Goal: Find specific page/section: Find specific page/section

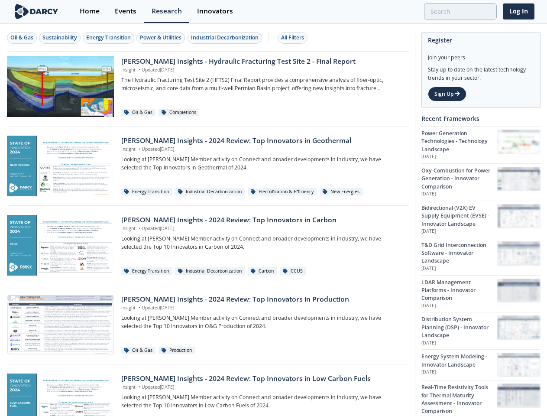
click at [22, 38] on div "Oil & Gas" at bounding box center [21, 38] width 23 height 8
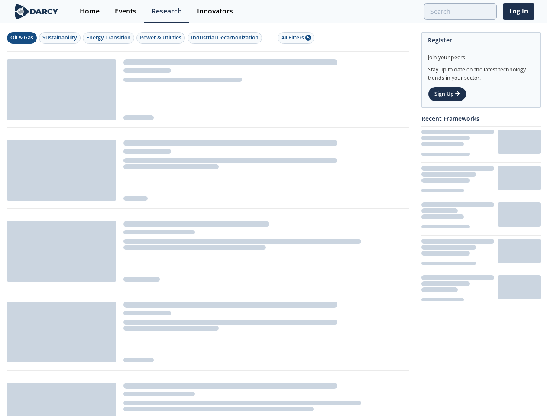
click at [60, 38] on div "Sustainability" at bounding box center [59, 38] width 35 height 8
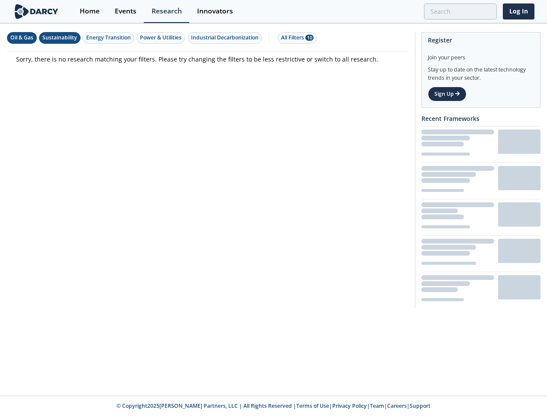
click at [109, 38] on div "Energy Transition" at bounding box center [108, 38] width 45 height 8
click at [162, 38] on div "Power & Utilities" at bounding box center [161, 38] width 42 height 8
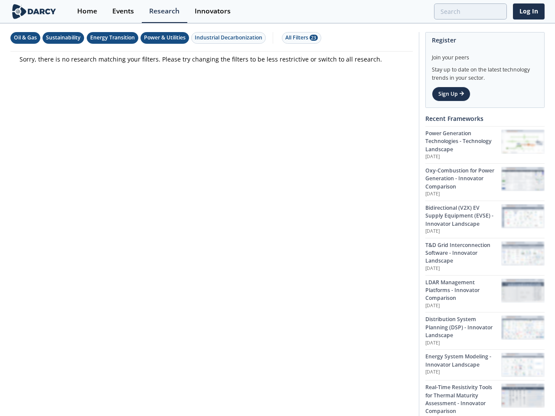
click at [226, 38] on div "Industrial Decarbonization" at bounding box center [229, 38] width 68 height 8
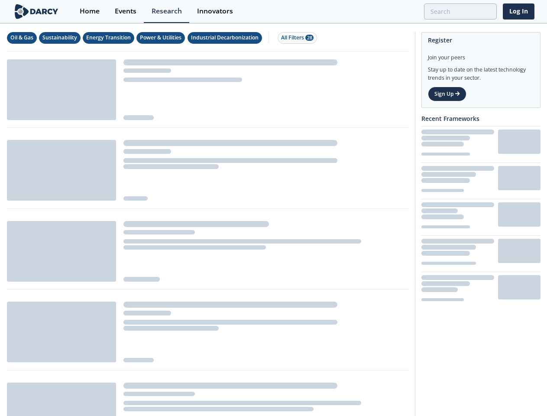
click at [295, 38] on div "All Filters 28" at bounding box center [297, 38] width 33 height 8
